Goal: Navigation & Orientation: Find specific page/section

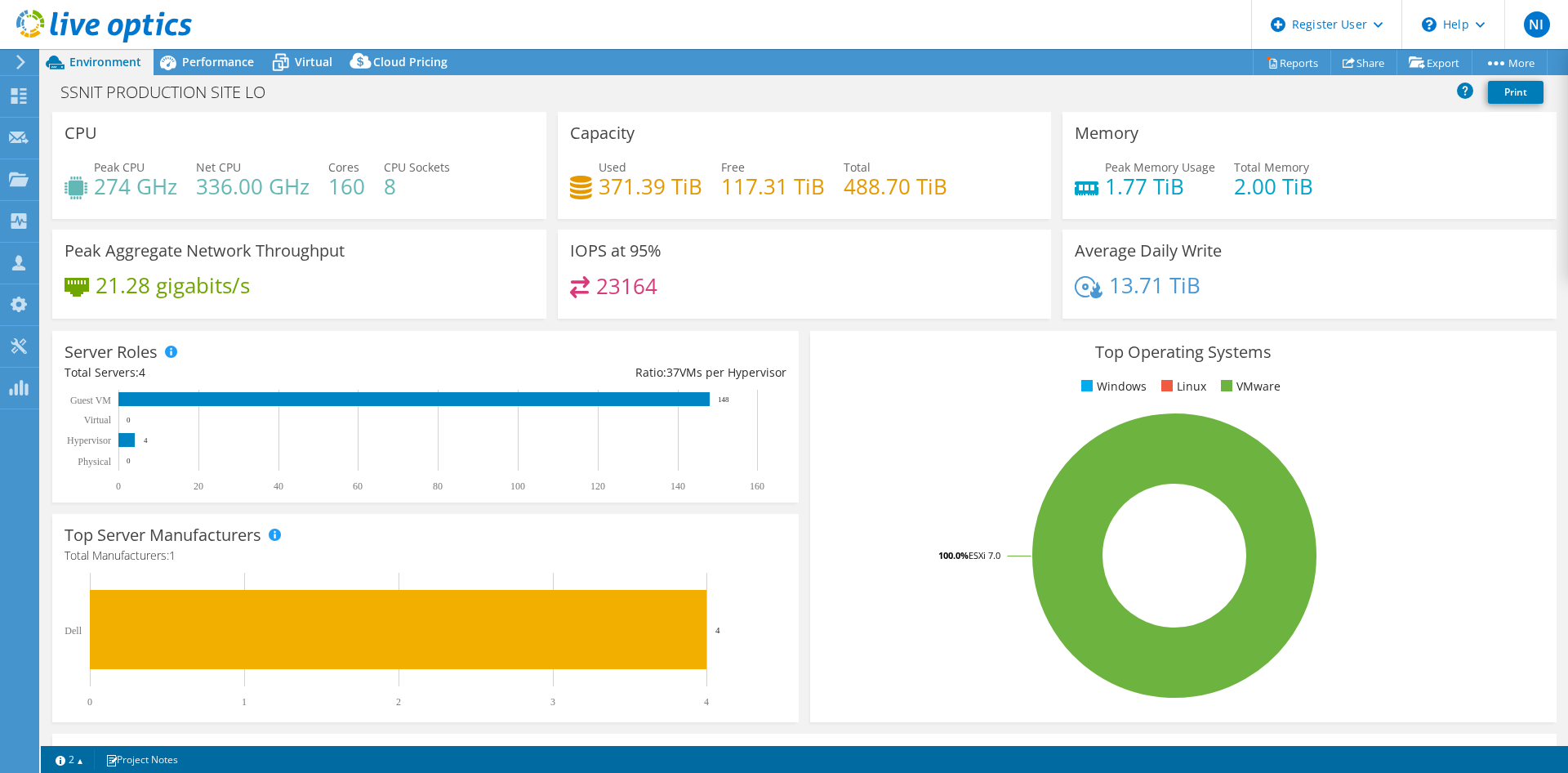
select select "USD"
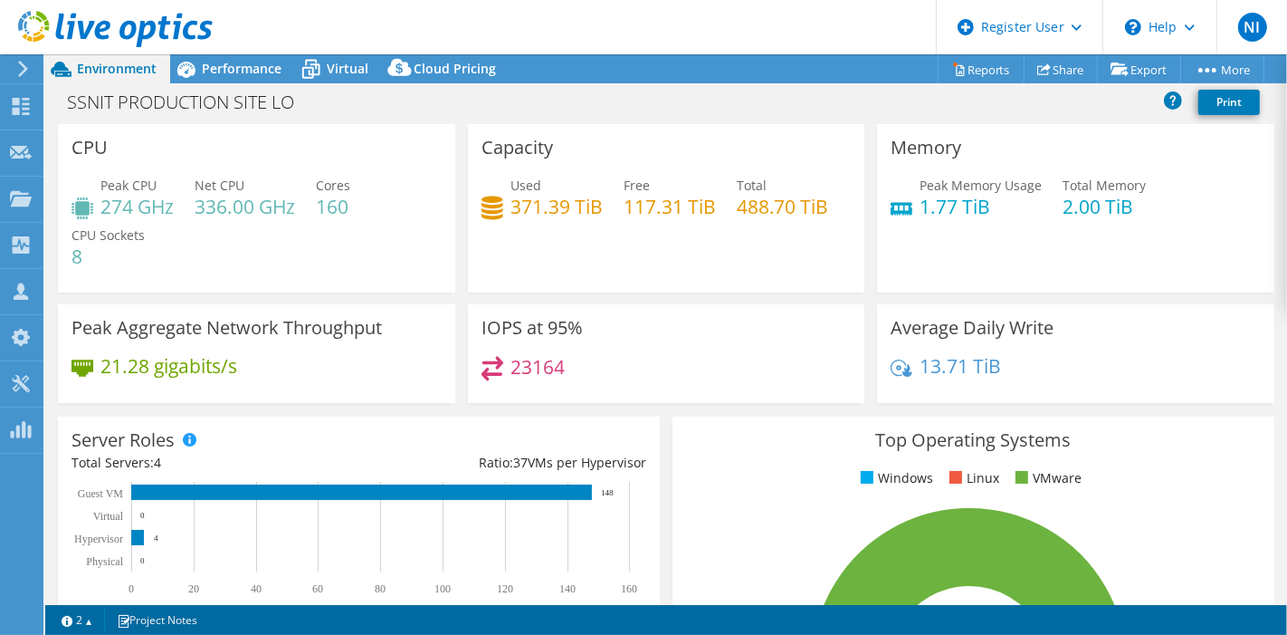
click at [502, 25] on header "NI Dell User Nourreddine Izzar Nourreddine.Izzar@dell.com Dell My Profile Log O…" at bounding box center [643, 27] width 1287 height 54
click at [122, 33] on use at bounding box center [115, 29] width 195 height 36
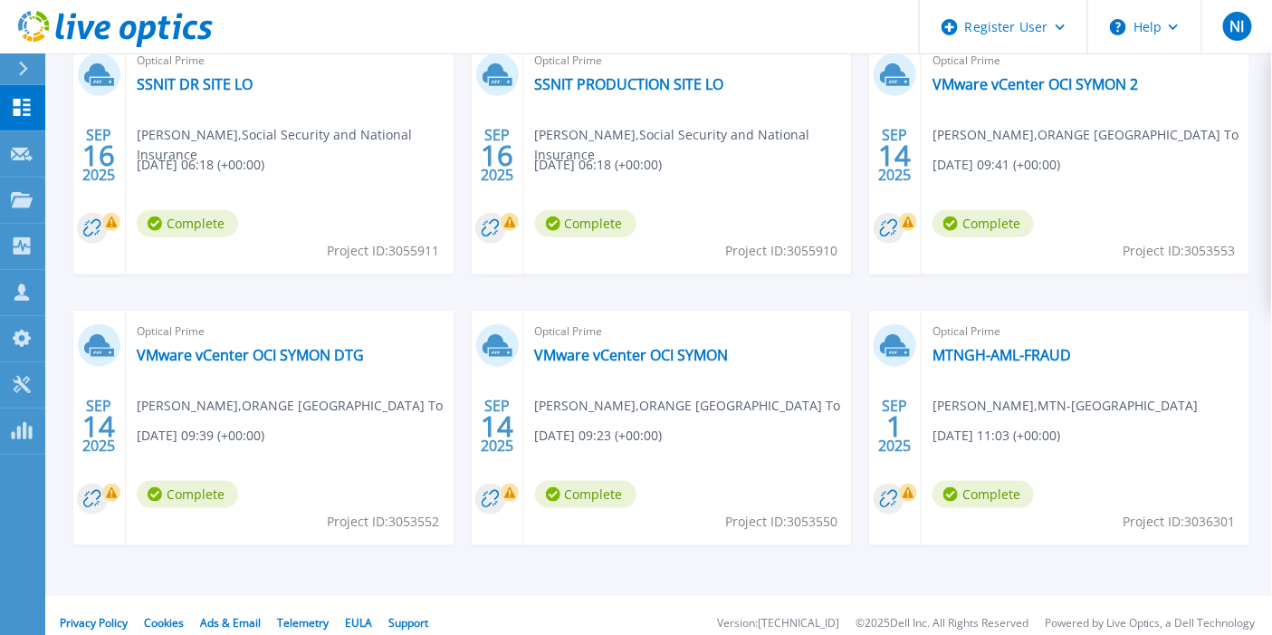
scroll to position [444, 0]
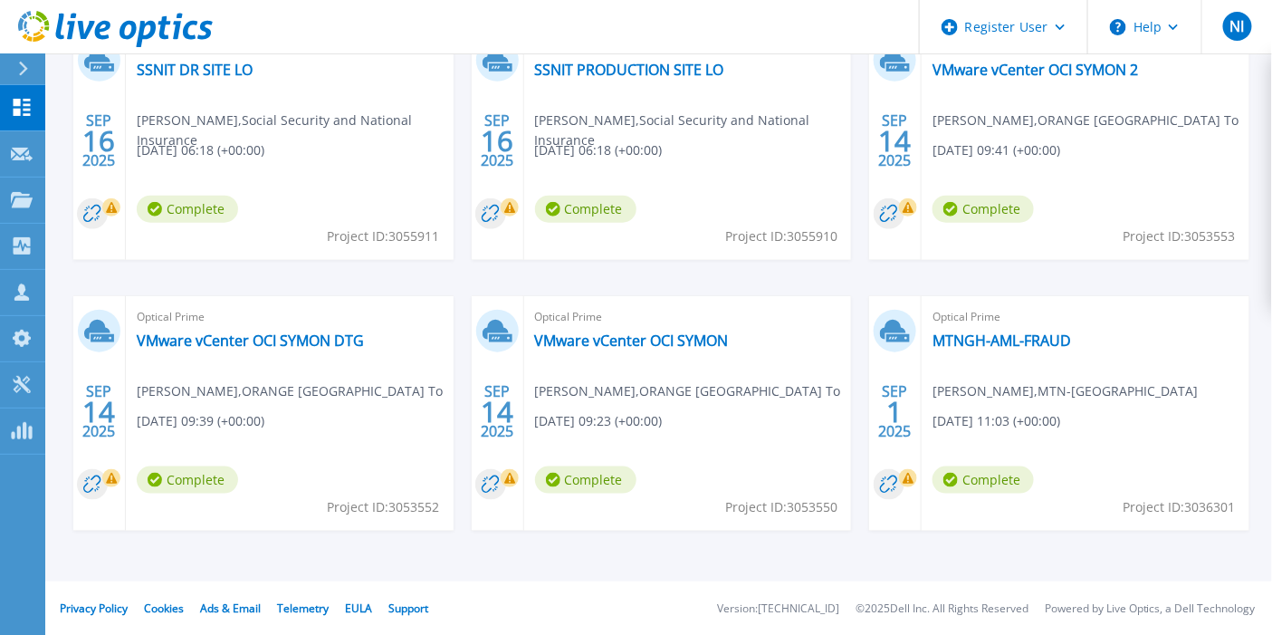
click at [743, 464] on div "Optical Prime VMware vCenter OCI SYMON [PERSON_NAME] , [GEOGRAPHIC_DATA] To [DA…" at bounding box center [688, 413] width 328 height 234
drag, startPoint x: 655, startPoint y: 391, endPoint x: 726, endPoint y: 385, distance: 71.8
click at [726, 385] on span "Abdoulaye MAIGA , ORANGE CÔTE D'IVOIRE Sell To" at bounding box center [688, 391] width 306 height 20
click at [627, 345] on link "VMware vCenter OCI SYMON" at bounding box center [632, 340] width 194 height 18
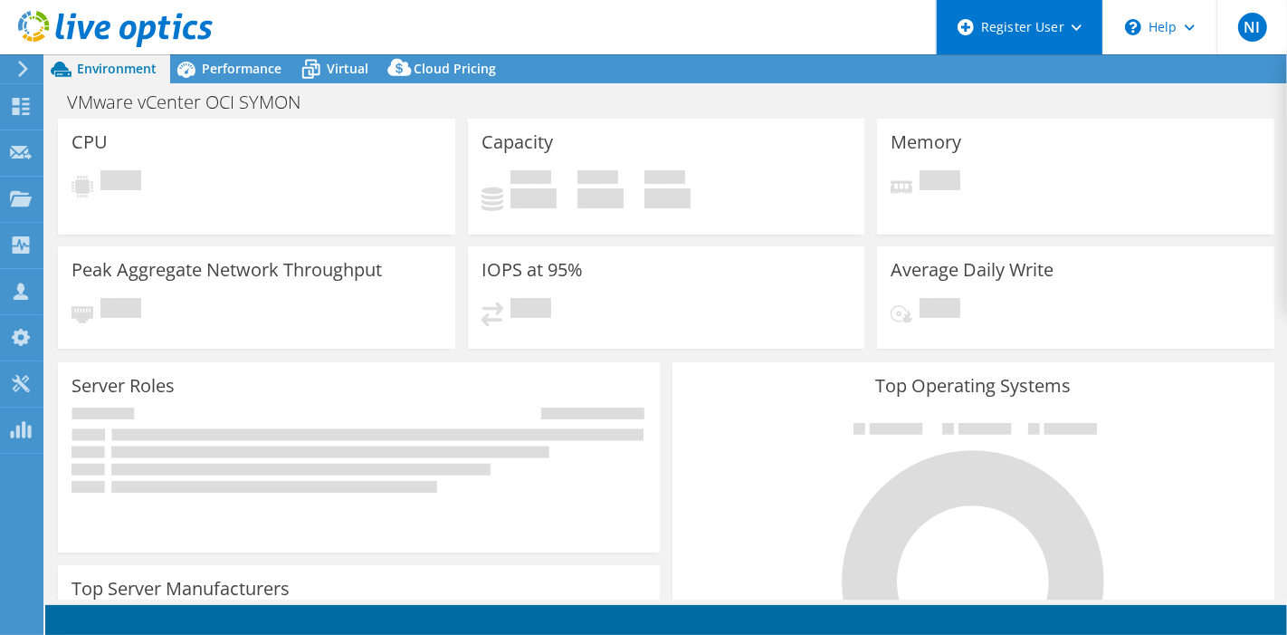
select select "USD"
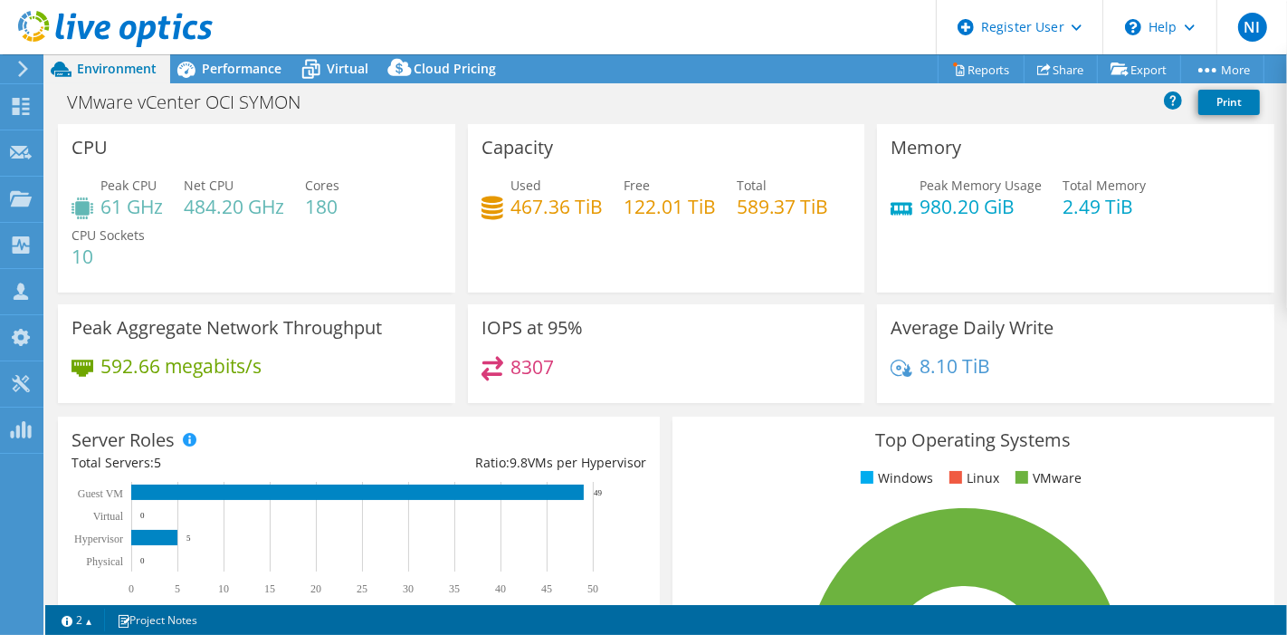
click at [563, 33] on header "NI Dell User Nourreddine Izzar Nourreddine.Izzar@dell.com Dell My Profile Log O…" at bounding box center [643, 27] width 1287 height 54
click at [158, 27] on icon at bounding box center [115, 29] width 195 height 37
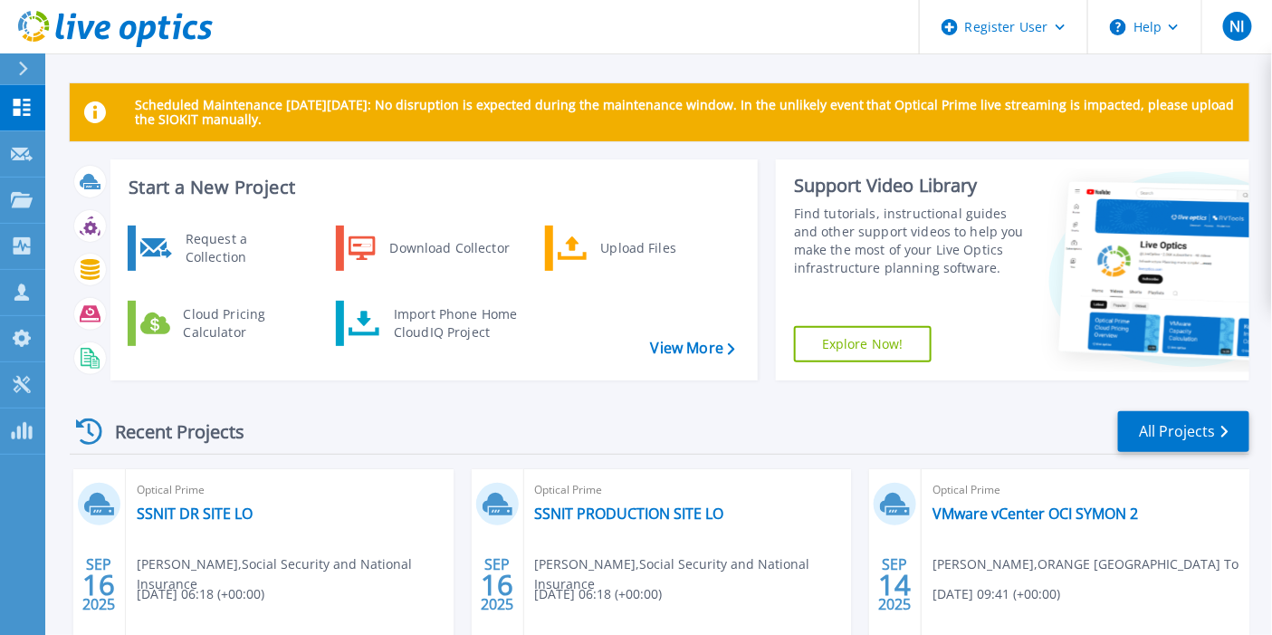
click at [344, 54] on div "Scheduled Maintenance on Monday 22nd September: No disruption is expected durin…" at bounding box center [658, 512] width 1227 height 1025
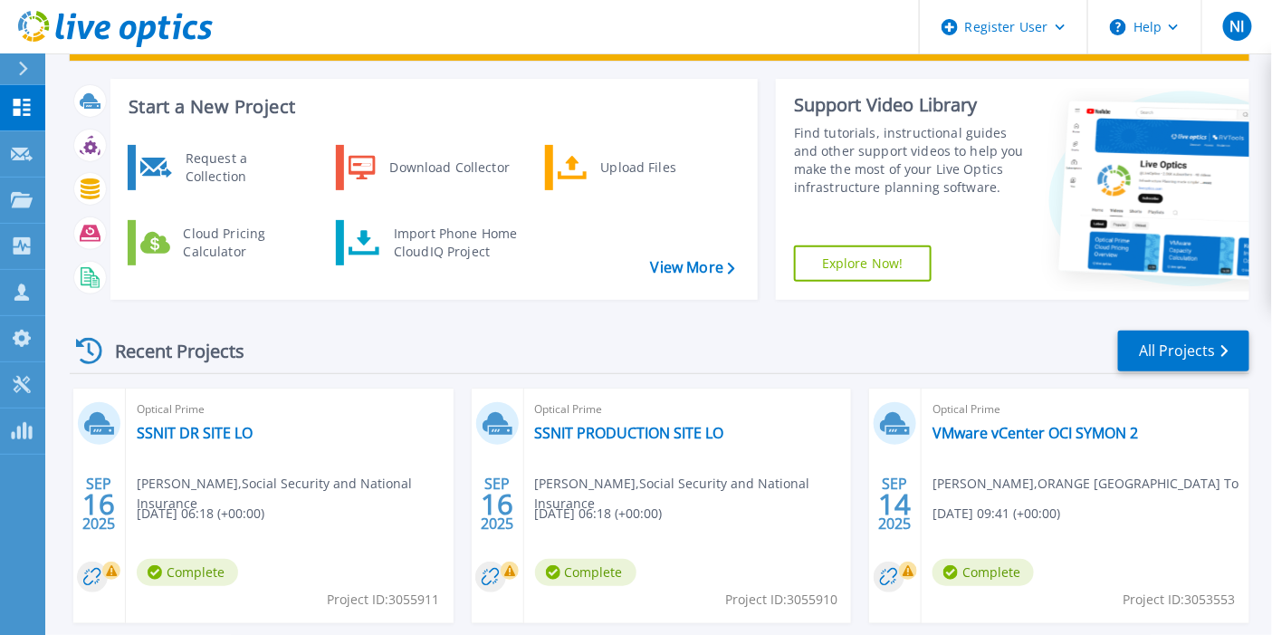
scroll to position [201, 0]
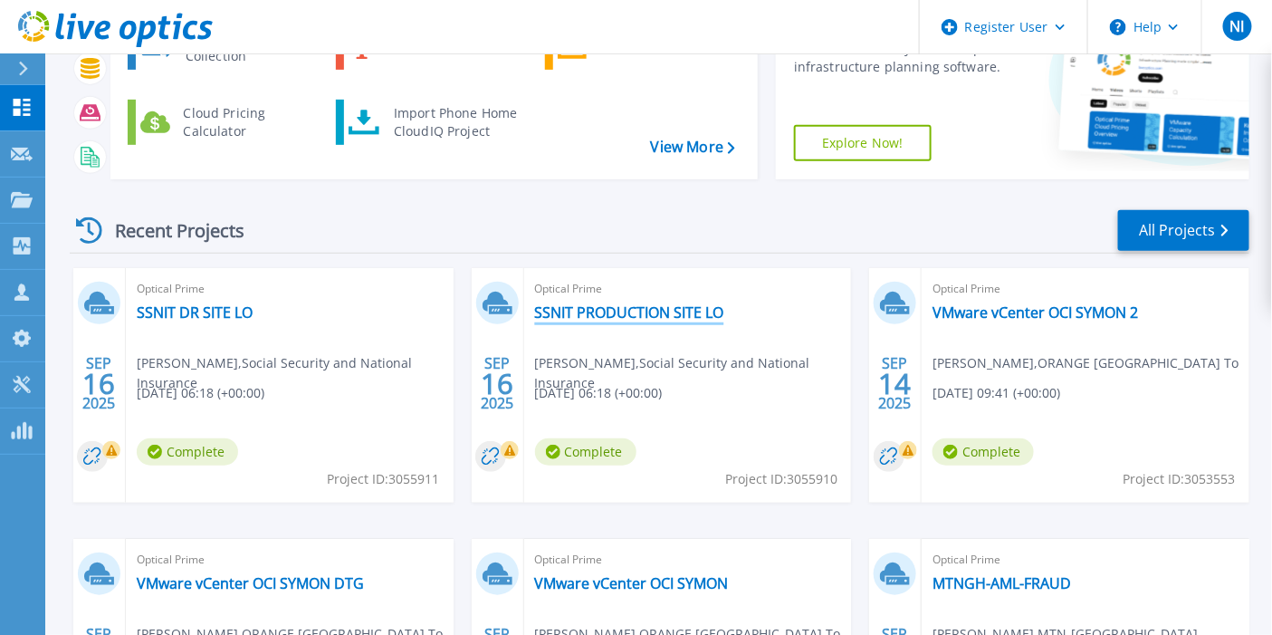
click at [626, 315] on link "SSNIT PRODUCTION SITE LO" at bounding box center [629, 312] width 189 height 18
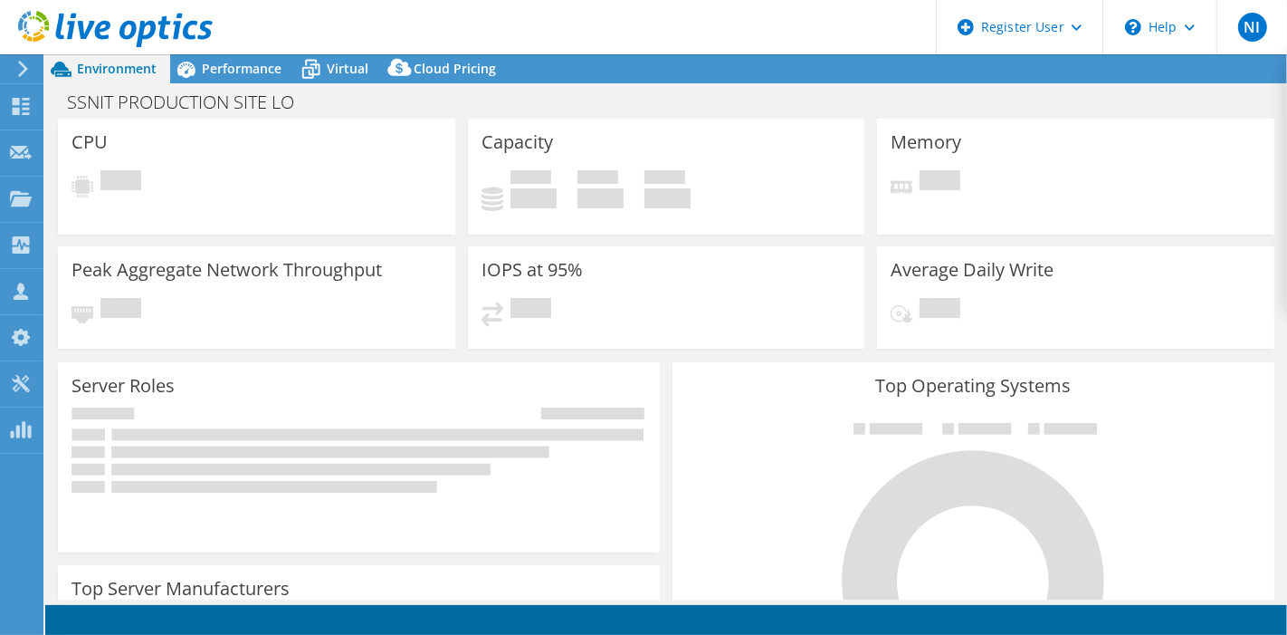
select select "USD"
